Goal: Task Accomplishment & Management: Use online tool/utility

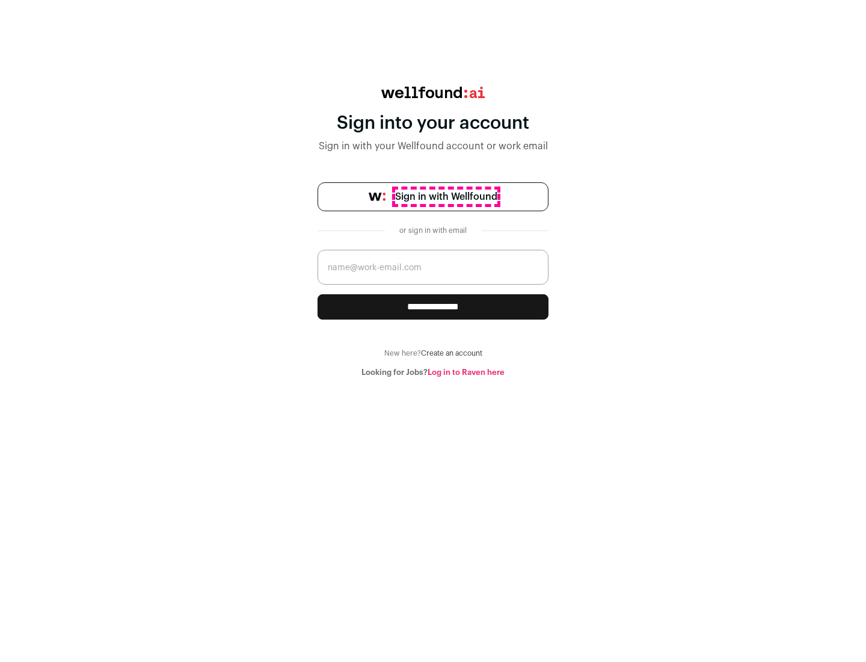
click at [446, 197] on span "Sign in with Wellfound" at bounding box center [446, 197] width 102 height 14
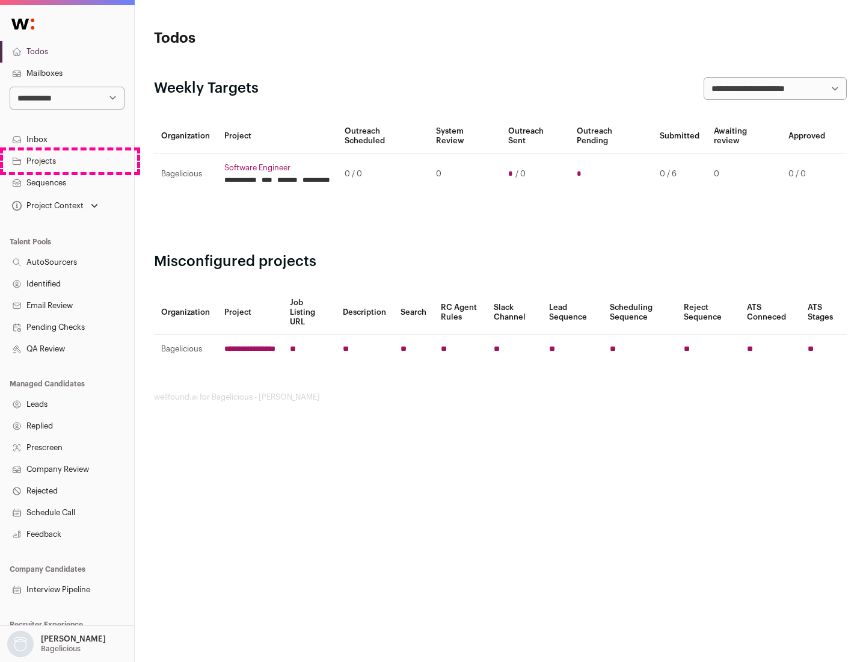
click at [67, 161] on link "Projects" at bounding box center [67, 161] width 134 height 22
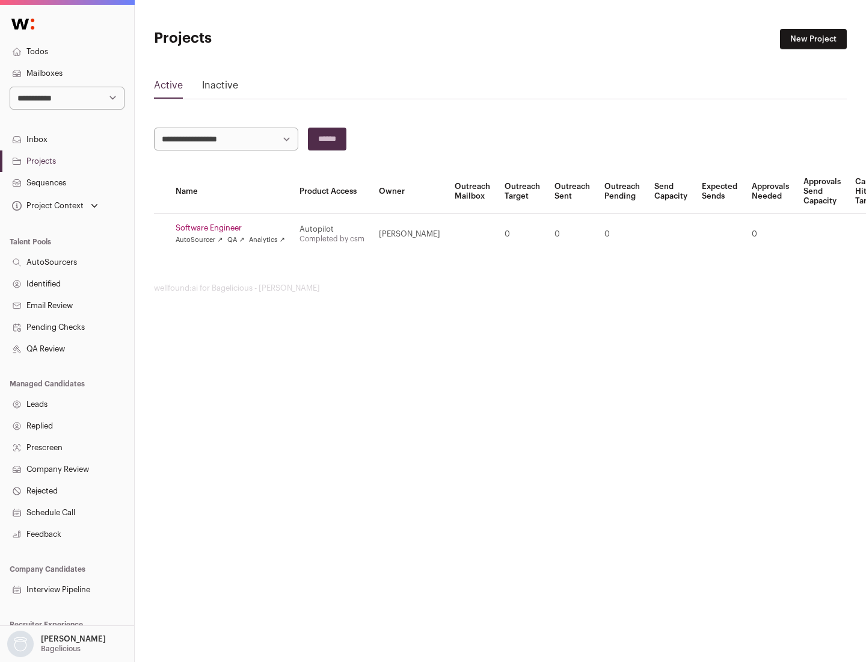
click at [234, 228] on link "Software Engineer" at bounding box center [231, 228] width 110 height 10
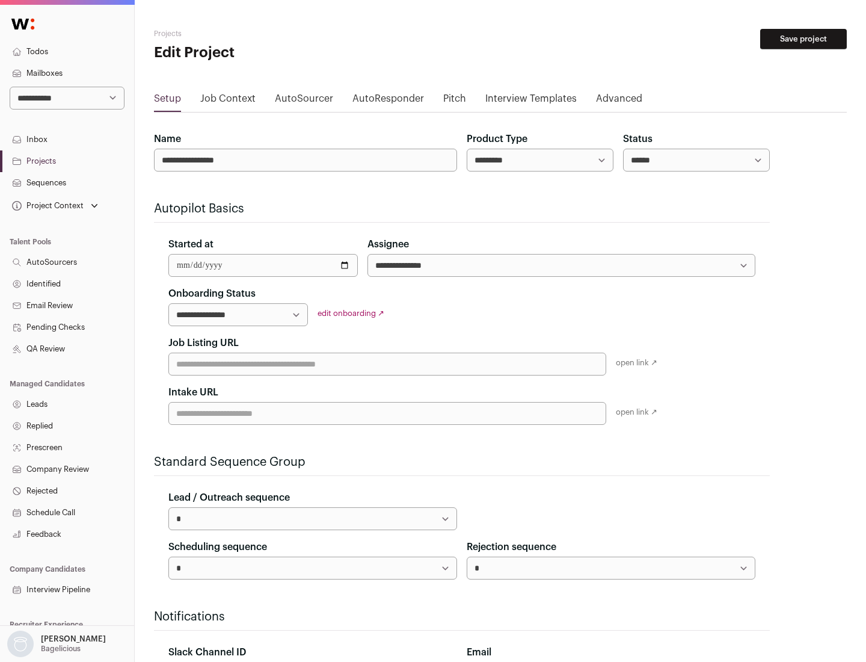
click at [804, 39] on button "Save project" at bounding box center [804, 39] width 87 height 20
